Goal: Information Seeking & Learning: Learn about a topic

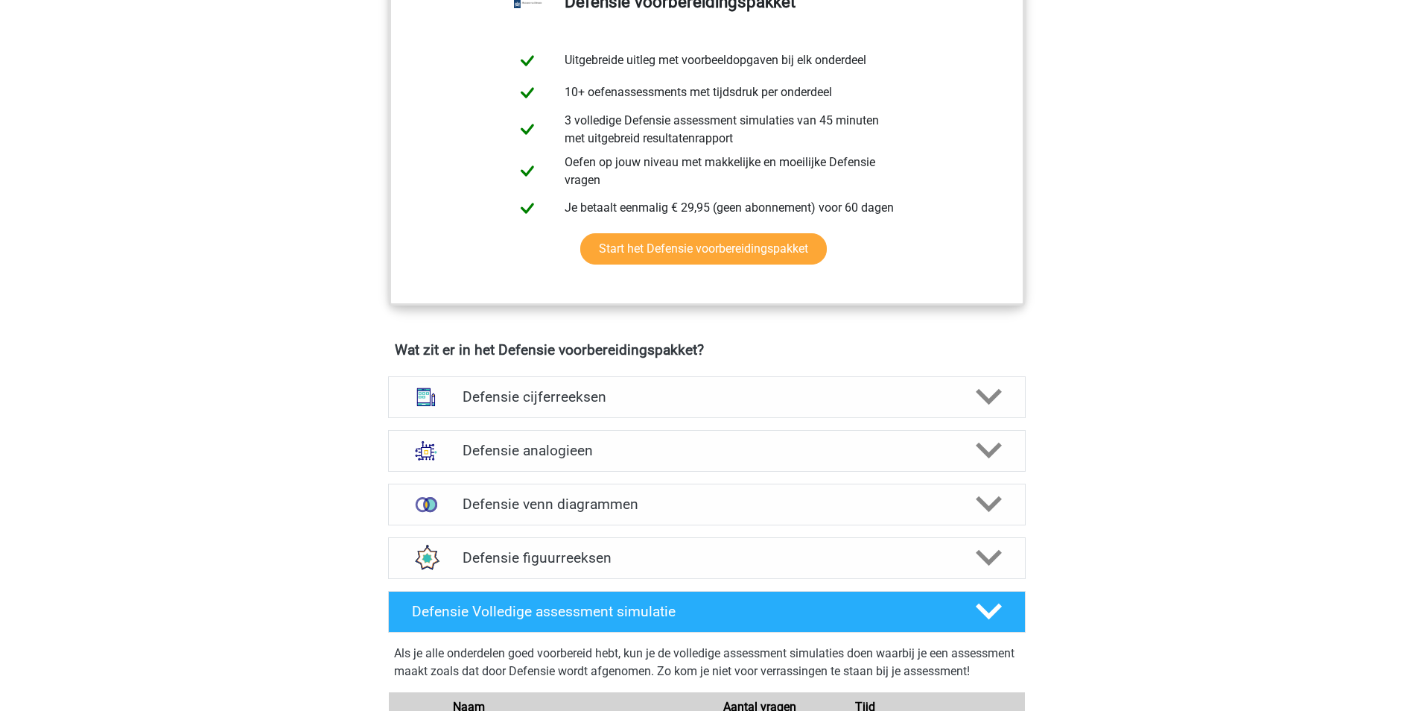
scroll to position [819, 0]
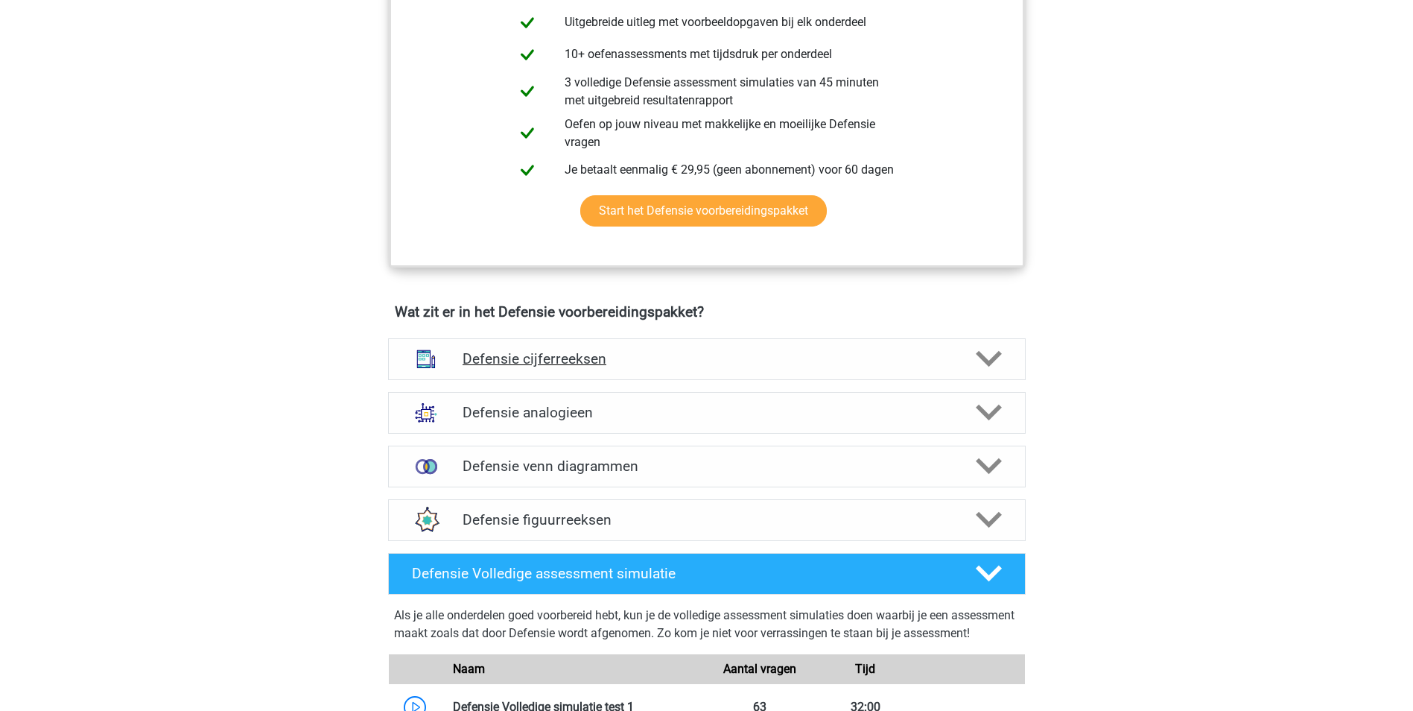
click at [575, 360] on h4 "Defensie cijferreeksen" at bounding box center [707, 358] width 488 height 17
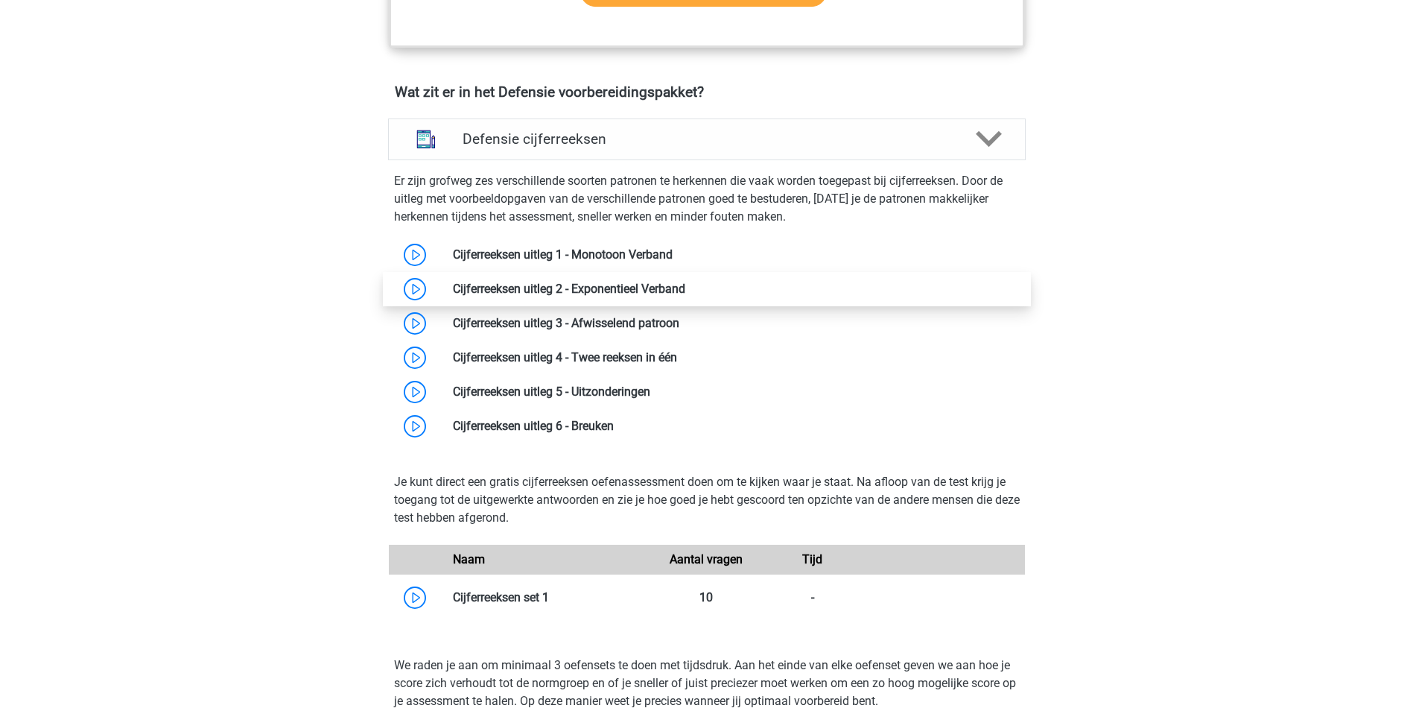
scroll to position [1043, 0]
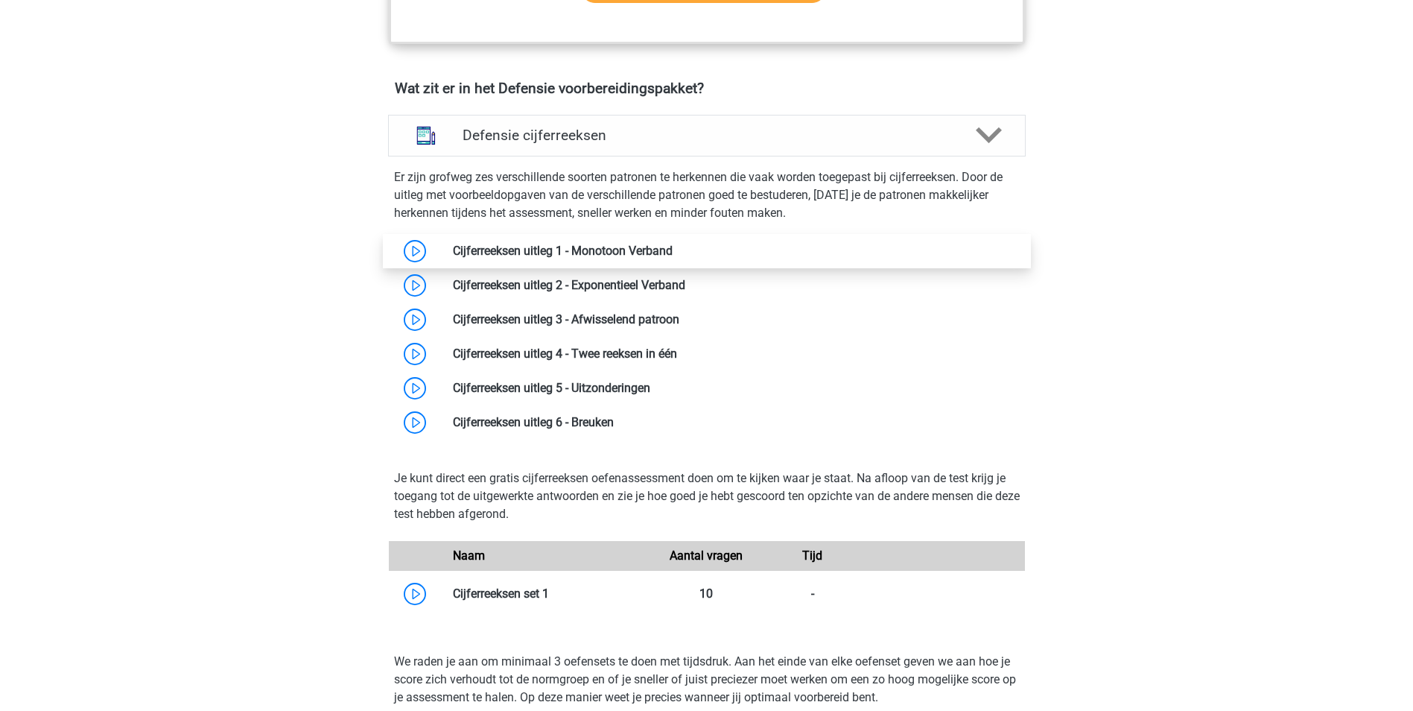
click at [673, 244] on link at bounding box center [673, 251] width 0 height 14
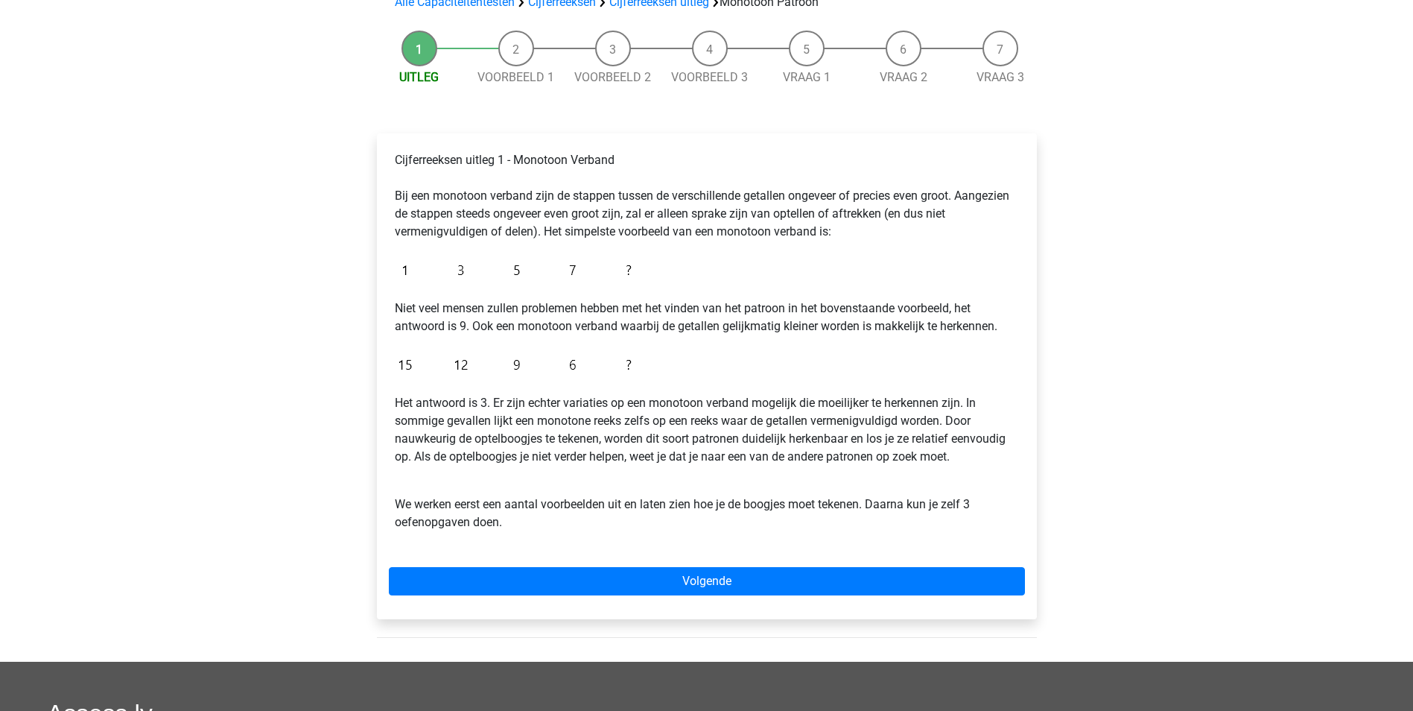
scroll to position [223, 0]
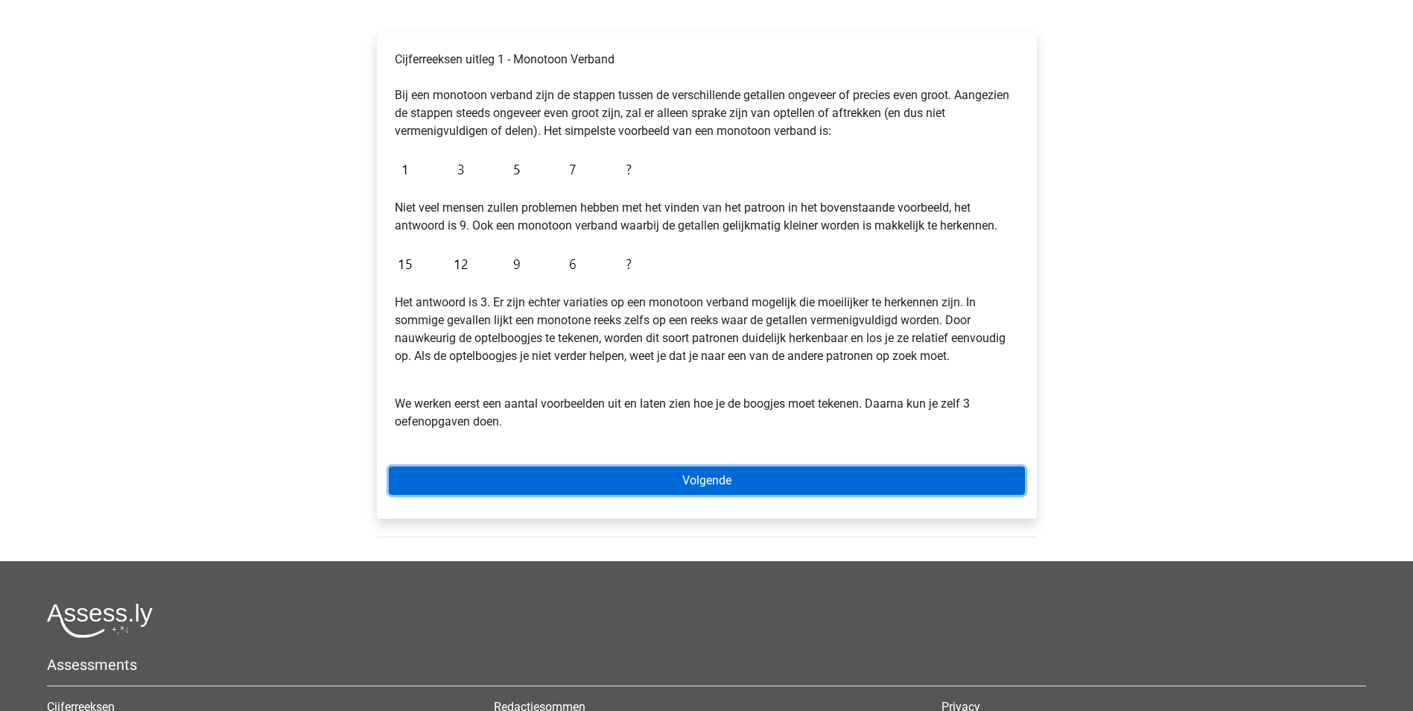
click at [736, 493] on link "Volgende" at bounding box center [707, 480] width 636 height 28
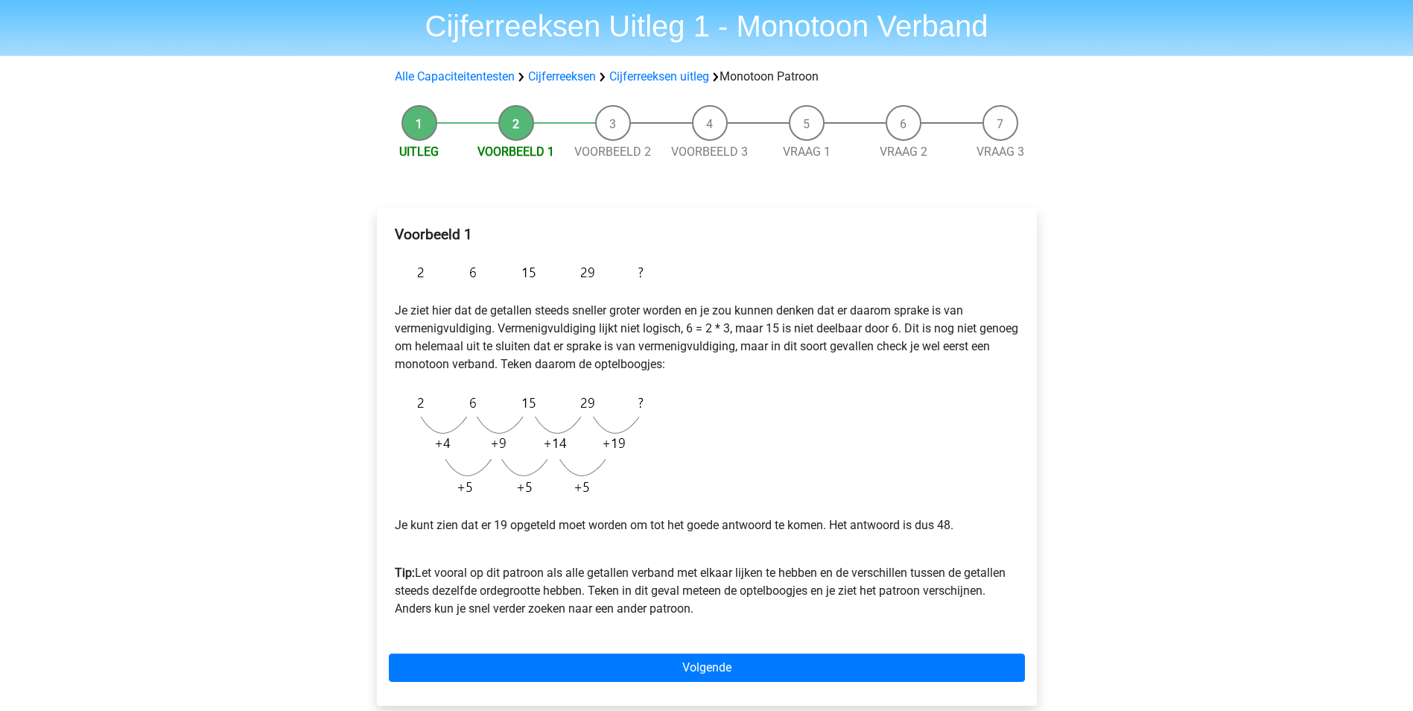
scroll to position [74, 0]
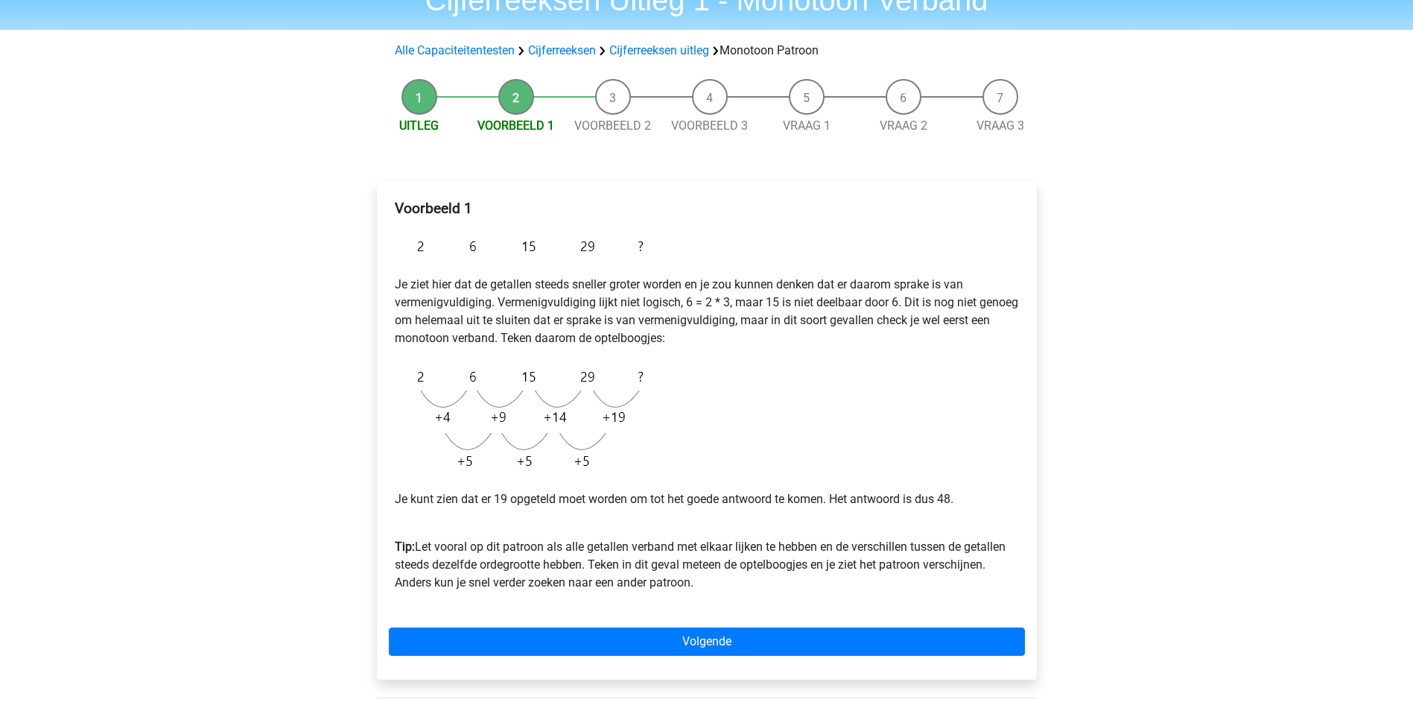
click at [927, 659] on div "Voorbeeld 1 Je ziet hier dat de getallen steeds sneller groter worden en je zou…" at bounding box center [707, 431] width 660 height 498
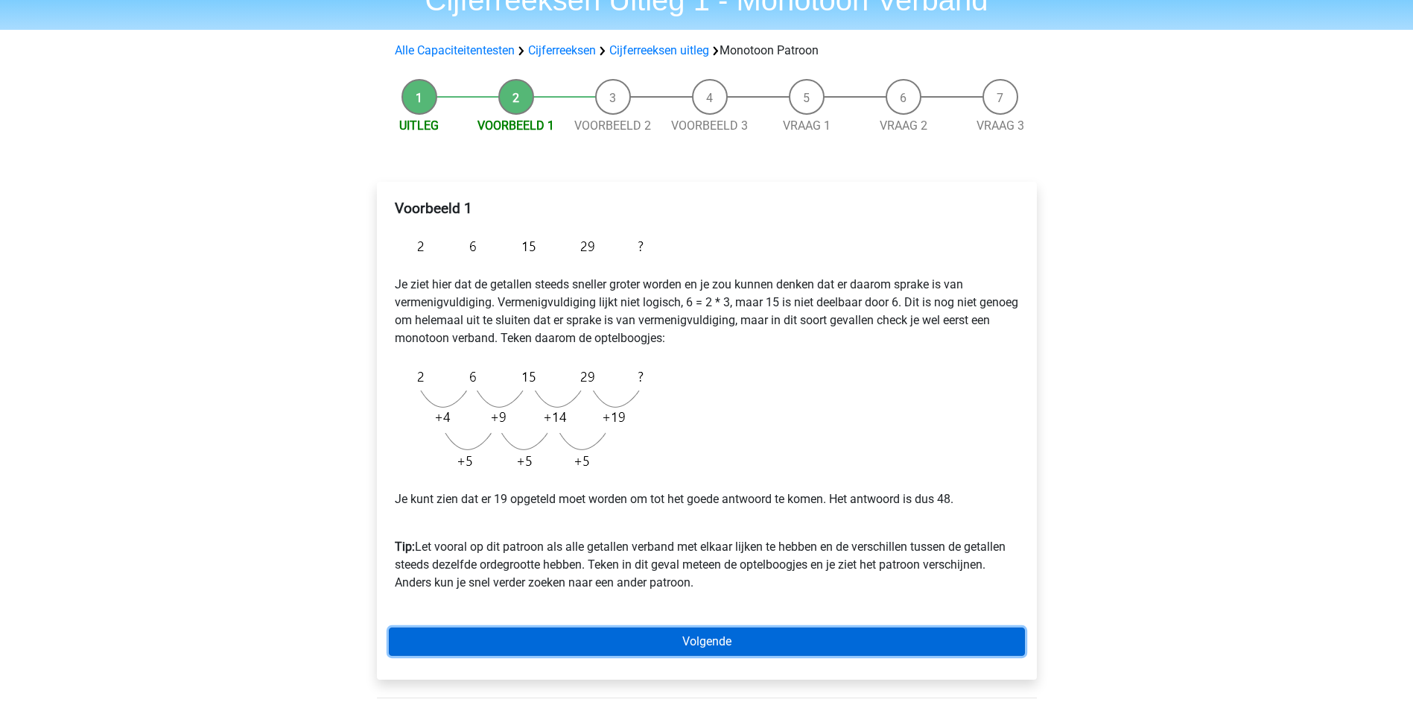
click at [856, 653] on link "Volgende" at bounding box center [707, 641] width 636 height 28
